Goal: Find contact information: Find contact information

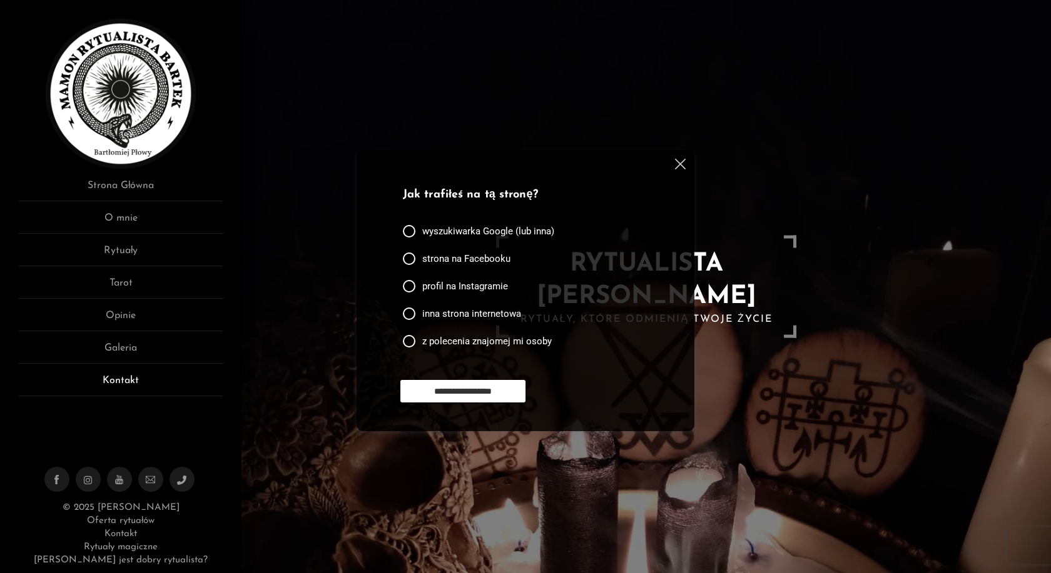
click at [124, 383] on link "Kontakt" at bounding box center [121, 384] width 204 height 23
click at [114, 215] on link "O mnie" at bounding box center [121, 222] width 204 height 23
